Goal: Use online tool/utility: Utilize a website feature to perform a specific function

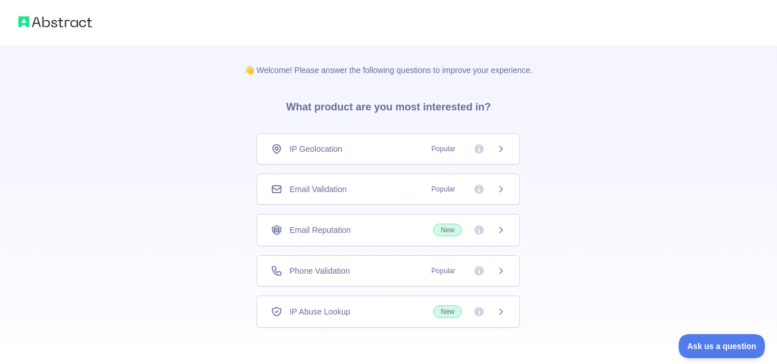
click at [377, 191] on div "Email Validation Popular" at bounding box center [388, 188] width 235 height 11
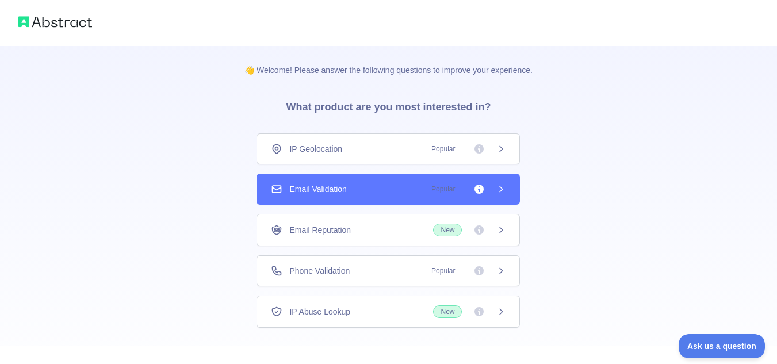
click at [499, 190] on icon at bounding box center [500, 189] width 9 height 9
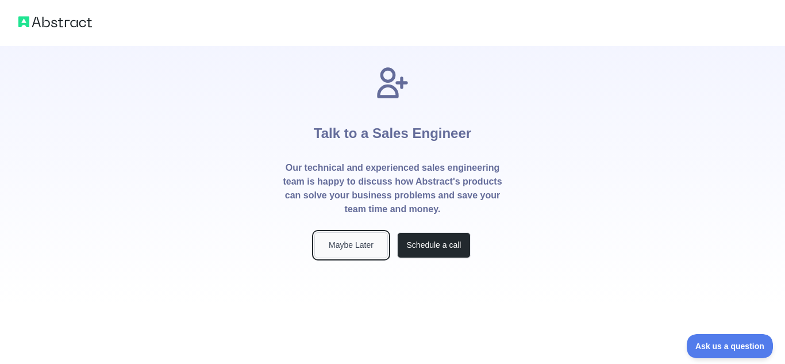
click at [348, 243] on button "Maybe Later" at bounding box center [351, 245] width 74 height 26
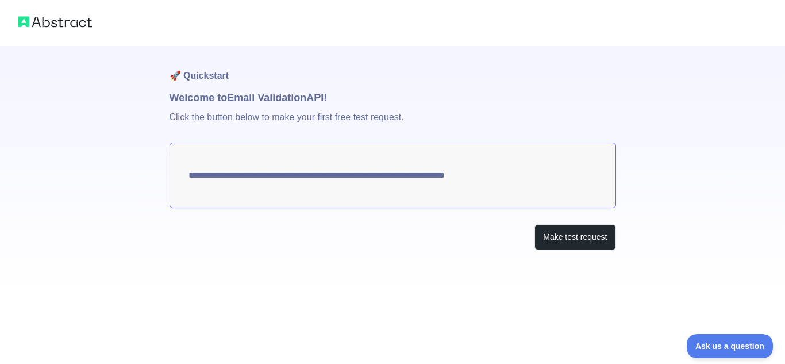
click at [274, 167] on textarea "**********" at bounding box center [393, 176] width 447 height 66
click at [558, 240] on button "Make test request" at bounding box center [575, 237] width 81 height 26
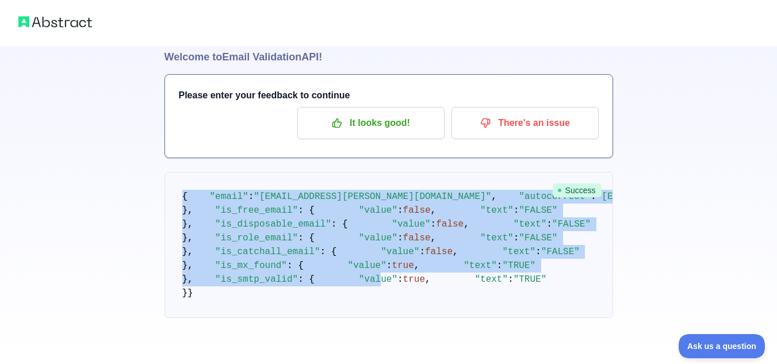
scroll to position [399, 0]
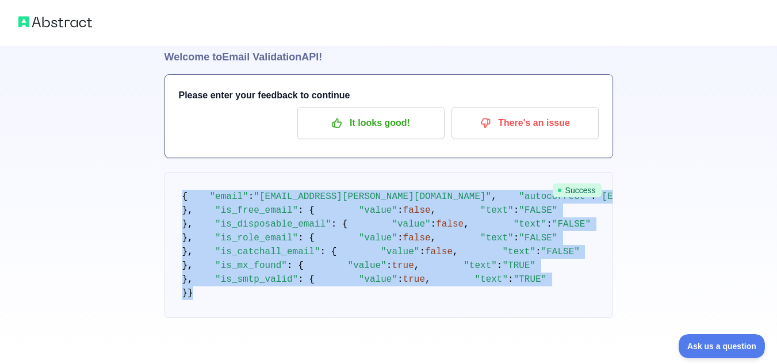
drag, startPoint x: 180, startPoint y: 122, endPoint x: 225, endPoint y: 291, distance: 175.5
click at [225, 291] on pre "{ "email" : "[EMAIL_ADDRESS][PERSON_NAME][DOMAIN_NAME]" , "autocorrect" : "[EMA…" at bounding box center [388, 245] width 448 height 146
copy code "{ "email" : "[EMAIL_ADDRESS][PERSON_NAME][DOMAIN_NAME]" , "autocorrect" : "[EMA…"
click at [335, 172] on pre "{ "email" : "[EMAIL_ADDRESS][PERSON_NAME][DOMAIN_NAME]" , "autocorrect" : "[EMA…" at bounding box center [388, 245] width 448 height 146
drag, startPoint x: 183, startPoint y: 120, endPoint x: 287, endPoint y: 305, distance: 212.3
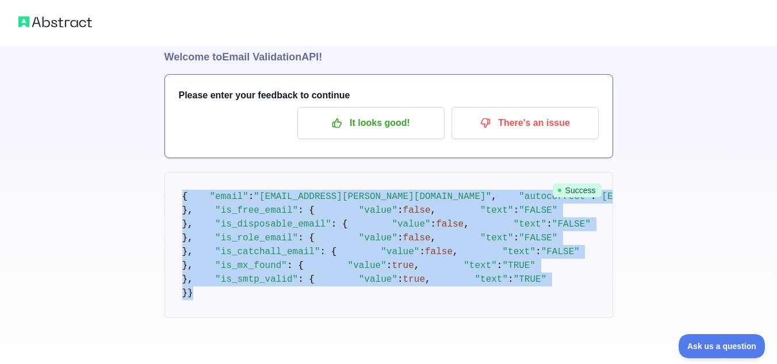
click at [287, 305] on pre "{ "email" : "[EMAIL_ADDRESS][PERSON_NAME][DOMAIN_NAME]" , "autocorrect" : "[EMA…" at bounding box center [388, 245] width 448 height 146
copy code "{ "email" : "[EMAIL_ADDRESS][PERSON_NAME][DOMAIN_NAME]" , "autocorrect" : "[EMA…"
click at [352, 172] on pre "{ "email" : "[EMAIL_ADDRESS][PERSON_NAME][DOMAIN_NAME]" , "autocorrect" : "[EMA…" at bounding box center [388, 245] width 448 height 146
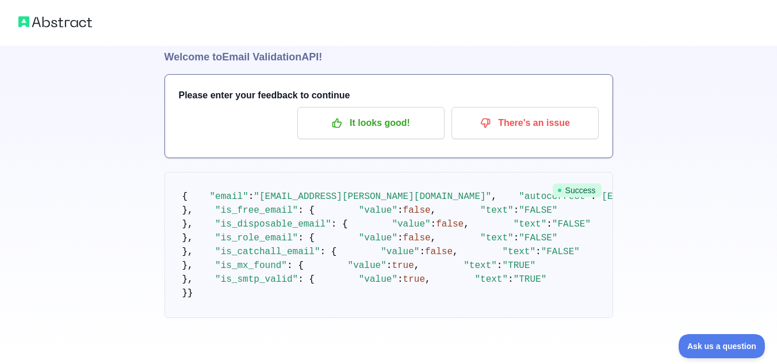
scroll to position [227, 0]
